Goal: Task Accomplishment & Management: Use online tool/utility

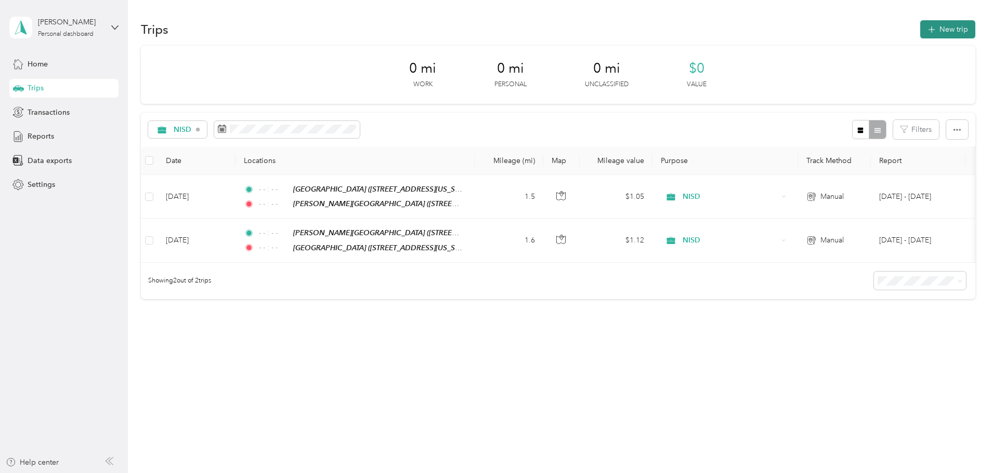
click at [920, 24] on button "New trip" at bounding box center [947, 29] width 55 height 18
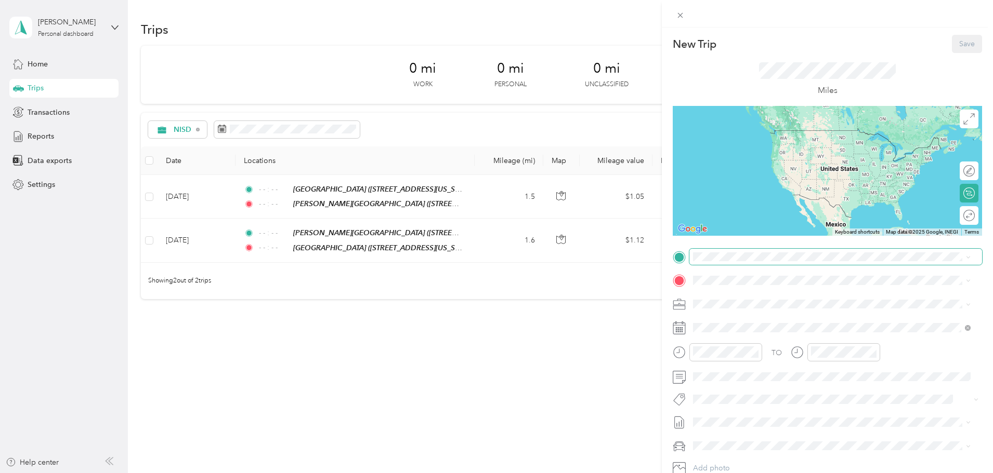
click at [764, 252] on span at bounding box center [835, 257] width 293 height 17
click at [801, 310] on span "[STREET_ADDRESS][US_STATE]" at bounding box center [764, 313] width 104 height 9
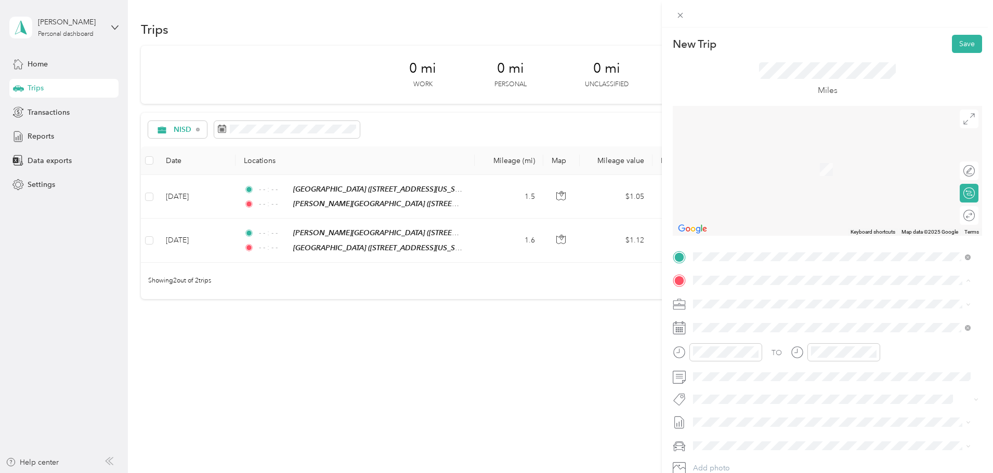
click at [785, 376] on span "[STREET_ADDRESS][US_STATE]" at bounding box center [764, 373] width 104 height 9
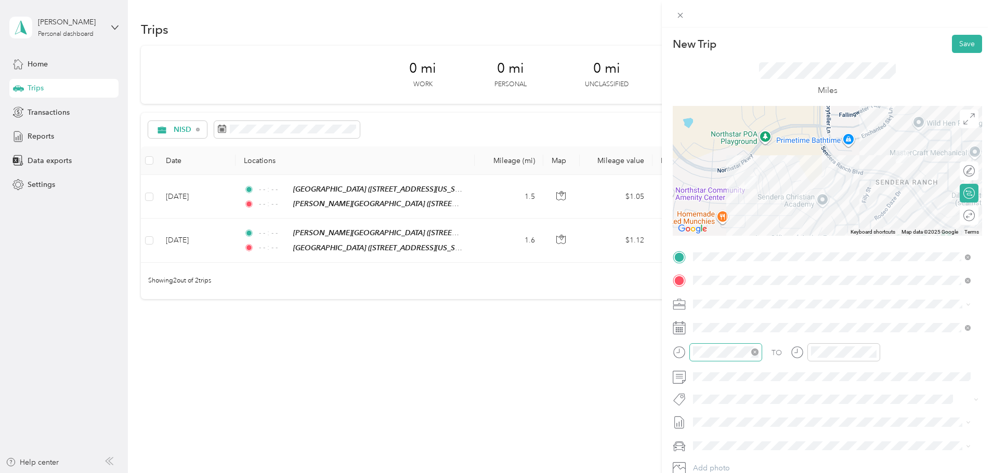
click at [756, 353] on icon "close-circle" at bounding box center [754, 352] width 7 height 7
click at [874, 354] on icon "close-circle" at bounding box center [872, 352] width 7 height 7
click at [956, 38] on button "Save" at bounding box center [967, 44] width 30 height 18
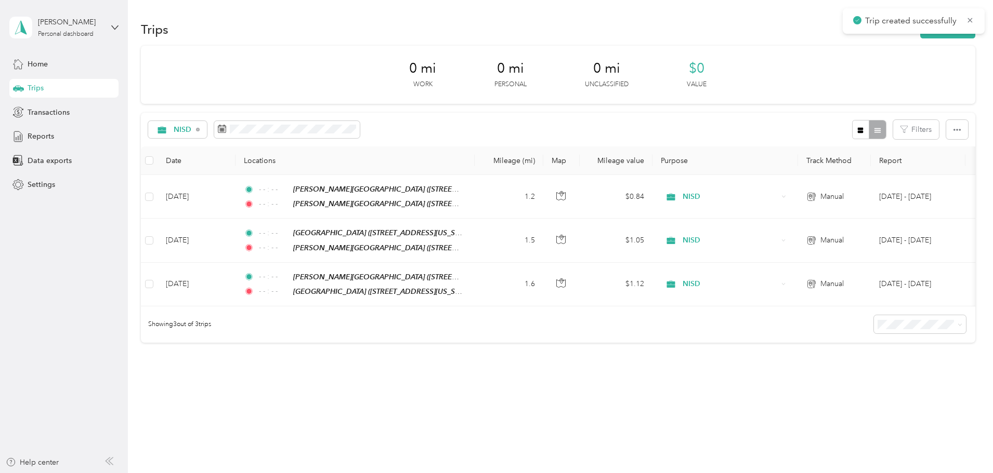
click at [550, 409] on div "Trips New trip 0 mi Work 0 mi Personal 0 mi Unclassified $0 Value NISD Filters …" at bounding box center [558, 217] width 860 height 435
click at [62, 109] on span "Transactions" at bounding box center [49, 112] width 42 height 11
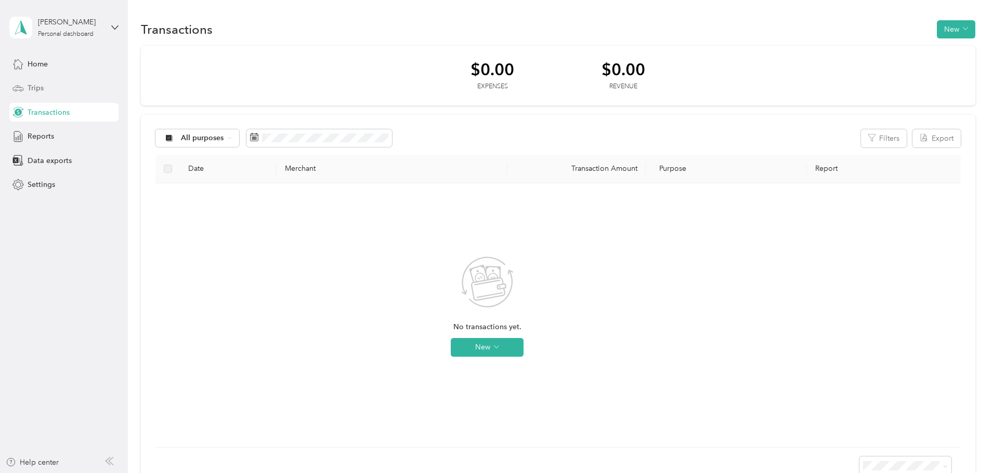
click at [63, 91] on div "Trips" at bounding box center [63, 88] width 109 height 19
